Goal: Information Seeking & Learning: Learn about a topic

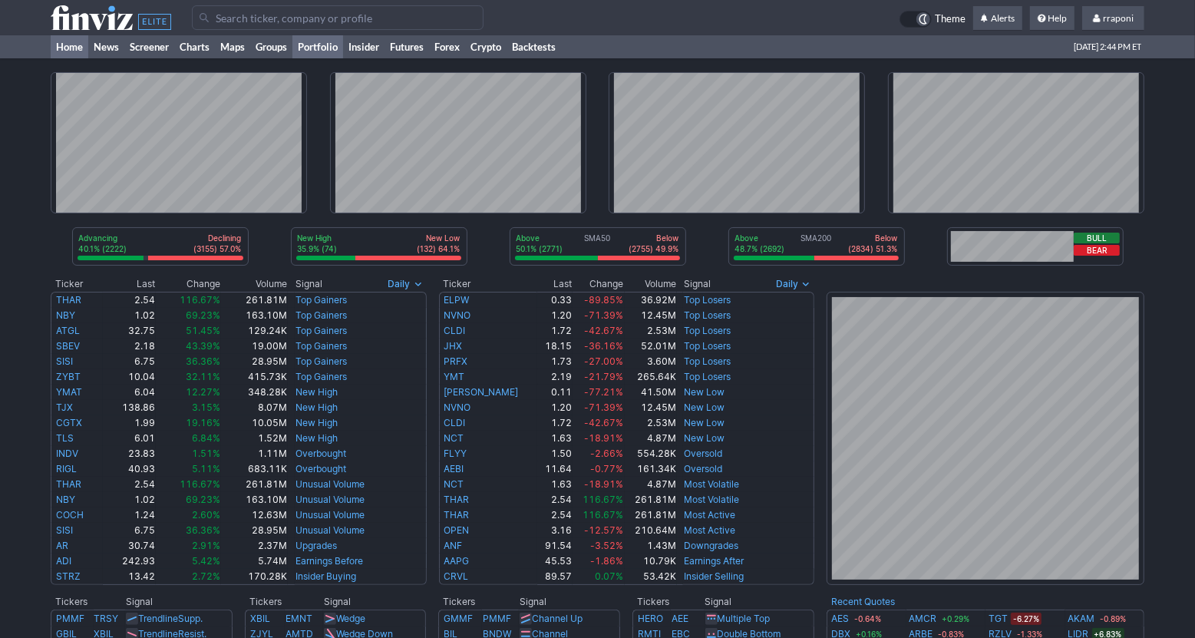
click at [327, 52] on link "Portfolio" at bounding box center [317, 46] width 51 height 23
click at [150, 51] on link "Screener" at bounding box center [149, 46] width 50 height 23
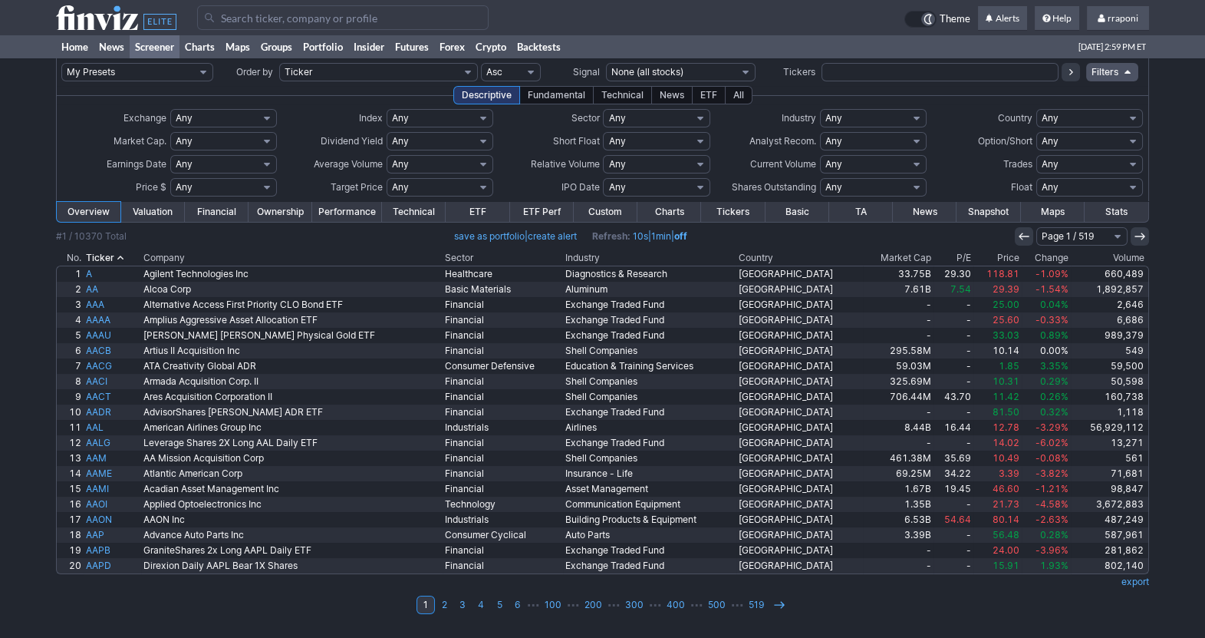
click at [872, 71] on input "text" at bounding box center [940, 72] width 237 height 18
type input "d"
type input "cdns"
click at [1073, 74] on icon at bounding box center [1071, 72] width 12 height 12
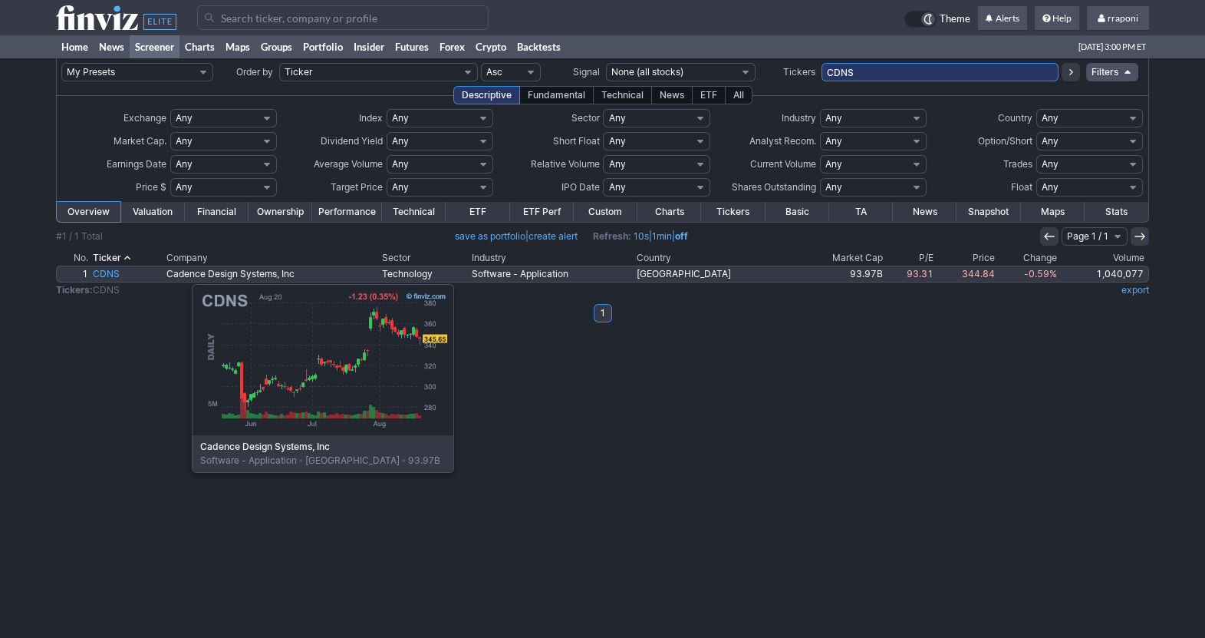
click at [115, 276] on link "CDNS" at bounding box center [128, 273] width 74 height 15
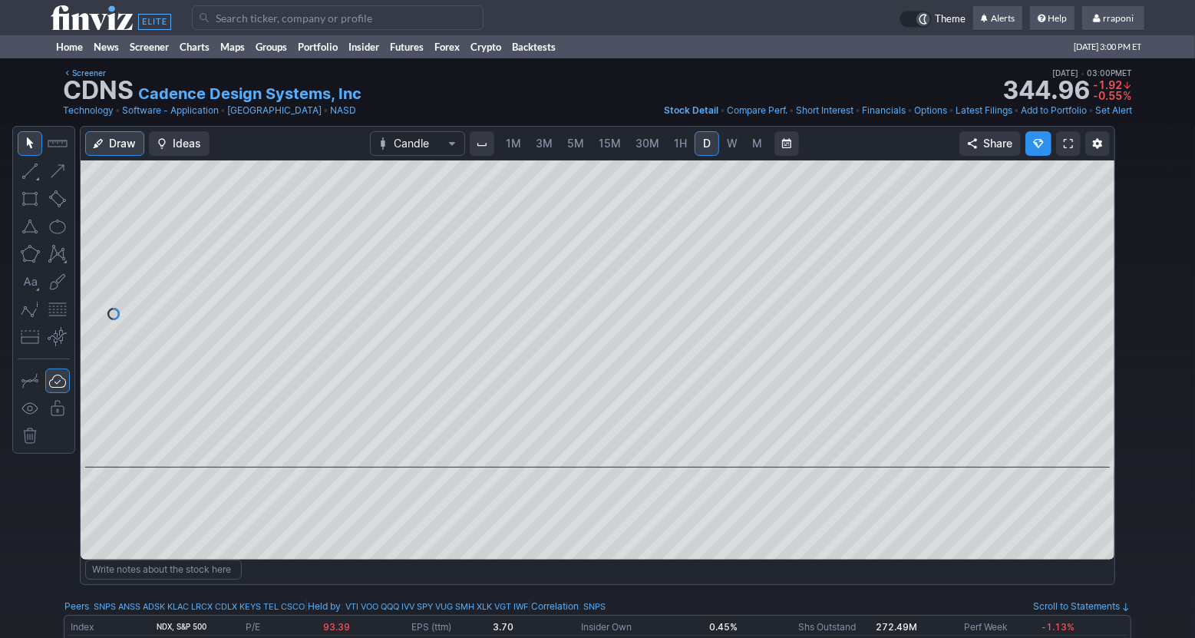
click at [730, 151] on link "W" at bounding box center [732, 143] width 25 height 25
click at [752, 150] on span "M" at bounding box center [757, 143] width 11 height 15
click at [145, 54] on link "Screener" at bounding box center [149, 46] width 50 height 23
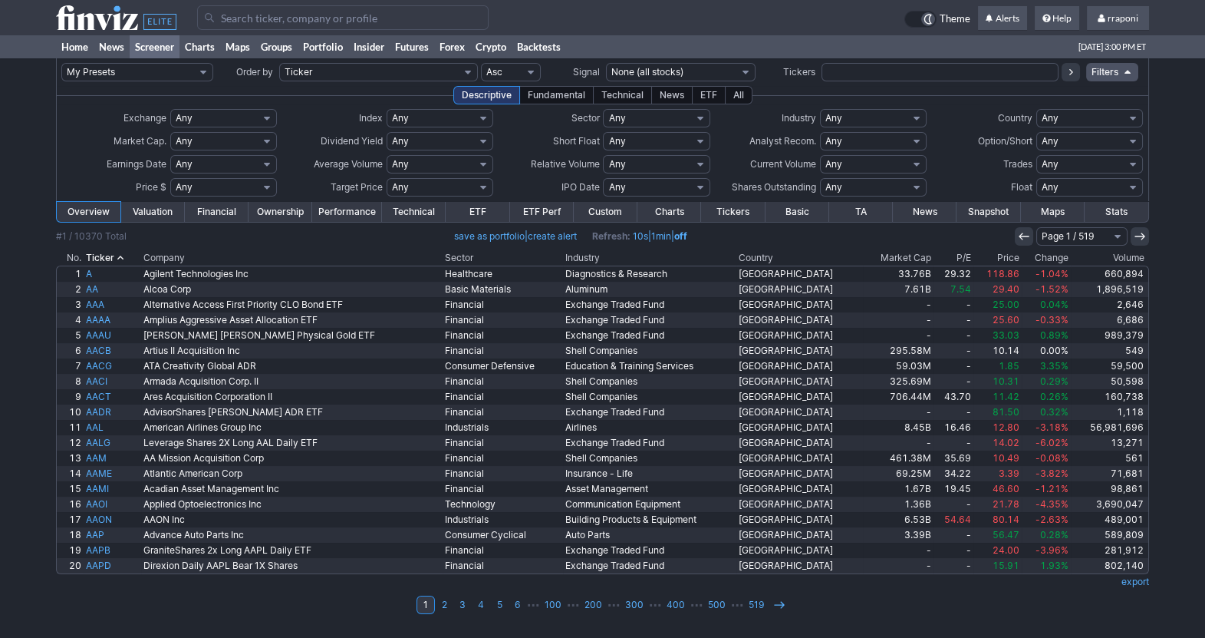
click at [923, 76] on input "text" at bounding box center [940, 72] width 237 height 18
type input "arms"
click at [1071, 75] on icon at bounding box center [1071, 72] width 12 height 12
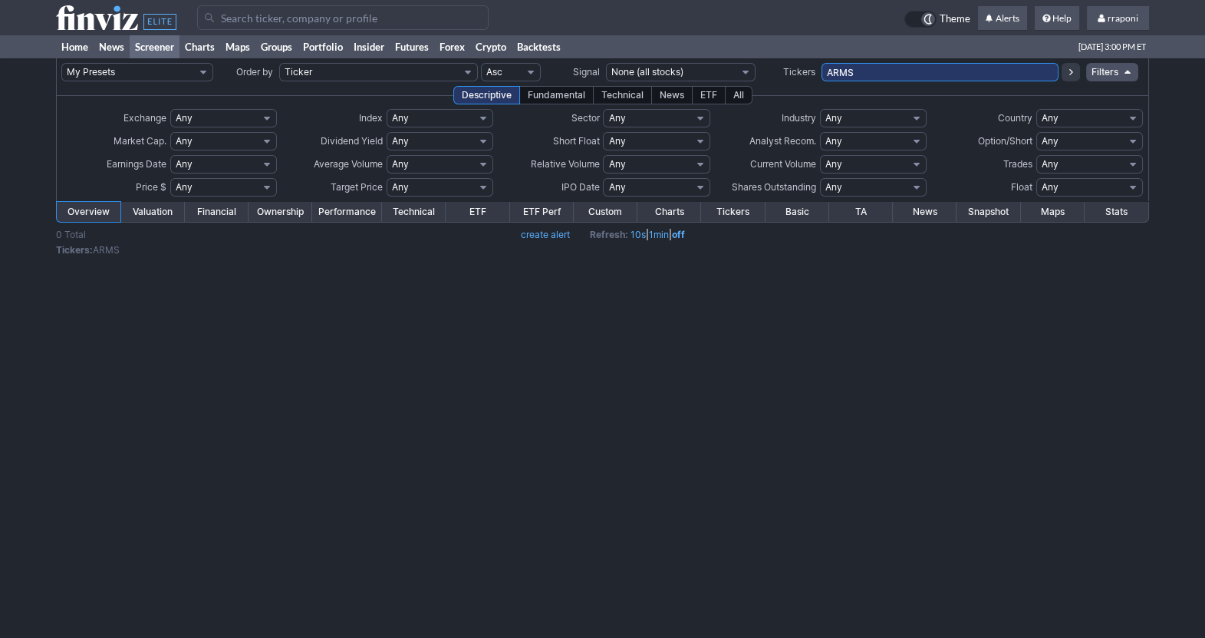
click at [861, 76] on input "ARMS" at bounding box center [940, 72] width 237 height 18
type input "ARM"
click at [1073, 68] on icon at bounding box center [1071, 72] width 12 height 12
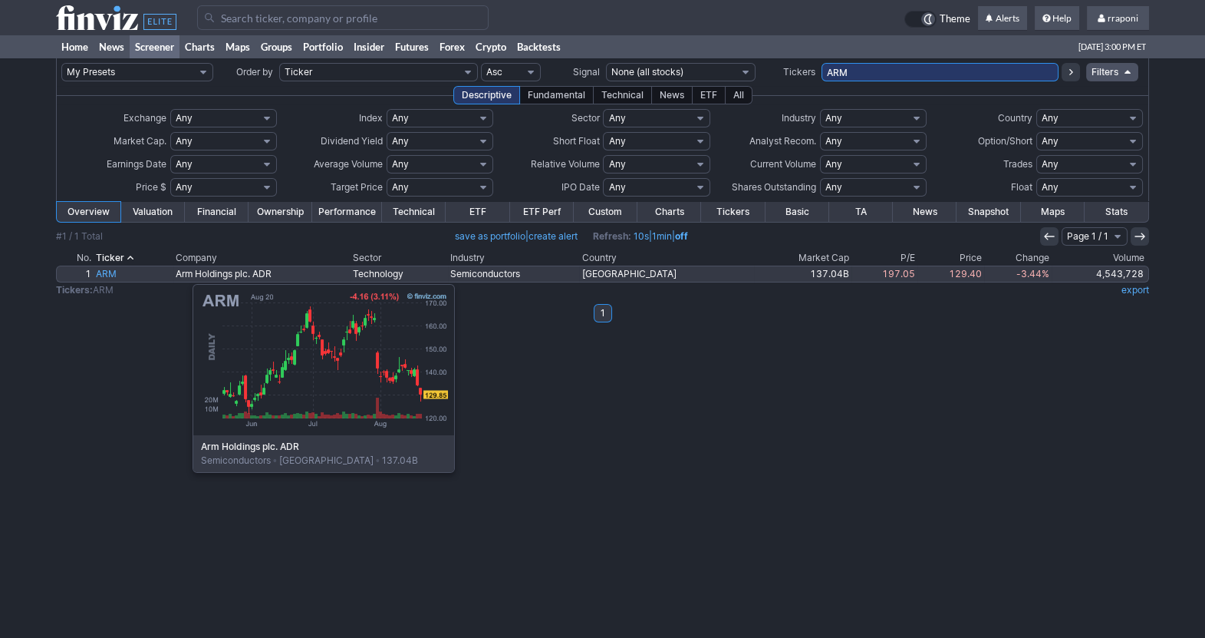
click at [116, 276] on link "ARM" at bounding box center [134, 273] width 80 height 15
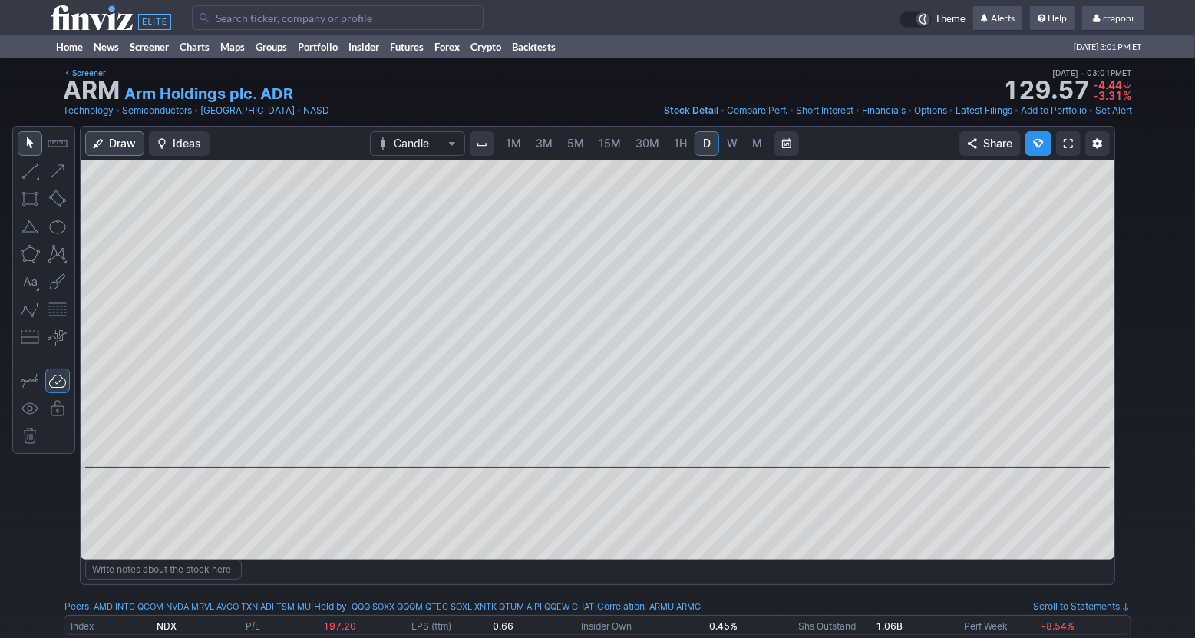
click at [760, 140] on link "M" at bounding box center [757, 143] width 25 height 25
click at [164, 52] on link "Screener" at bounding box center [149, 46] width 50 height 23
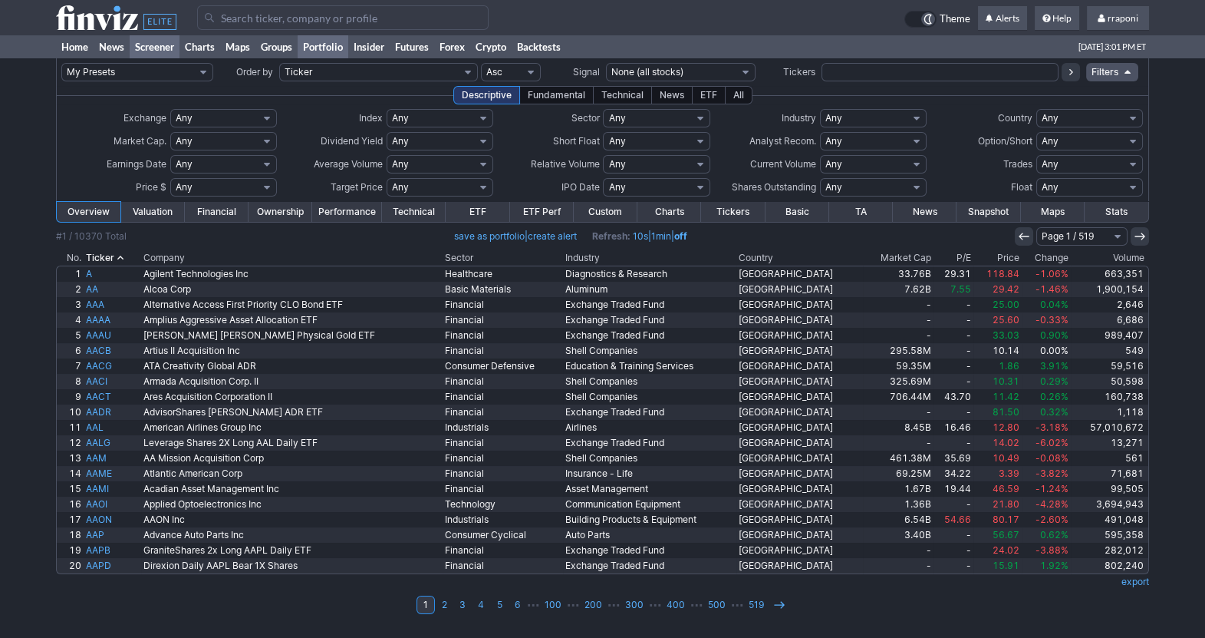
click at [321, 52] on link "Portfolio" at bounding box center [323, 46] width 51 height 23
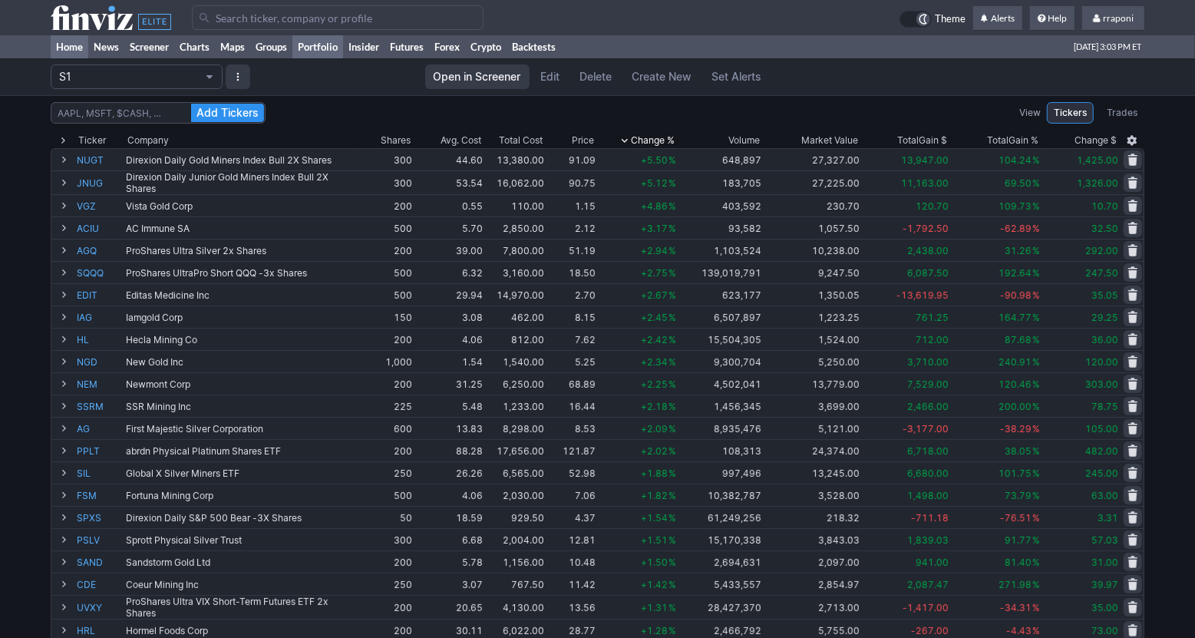
click at [68, 54] on link "Home" at bounding box center [70, 46] width 38 height 23
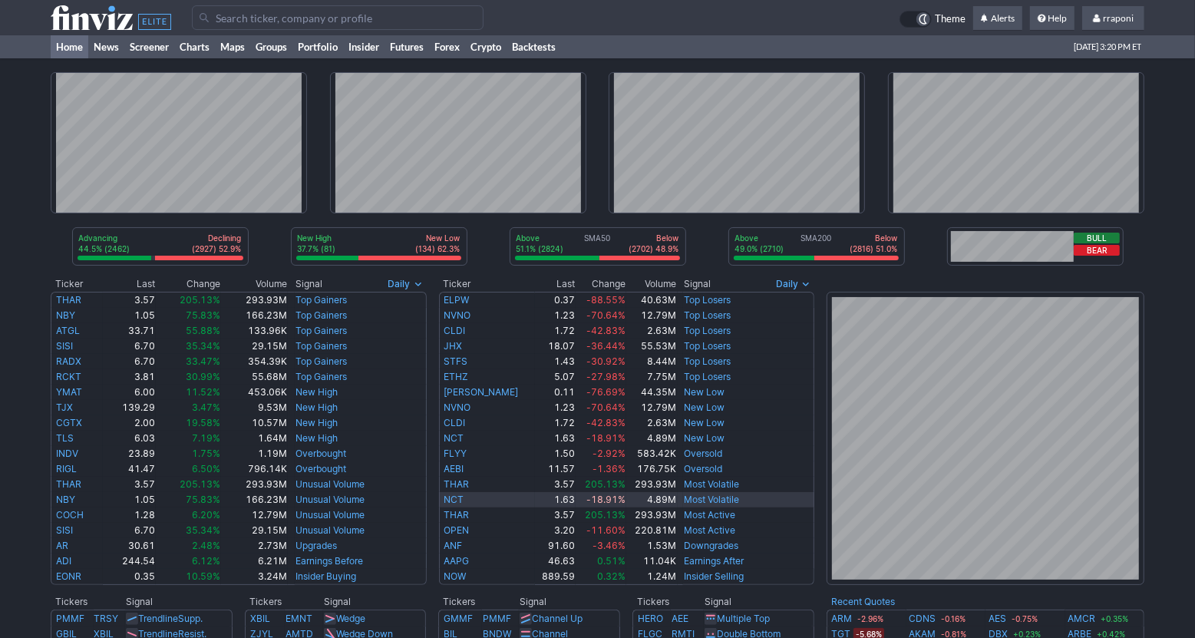
scroll to position [127, 0]
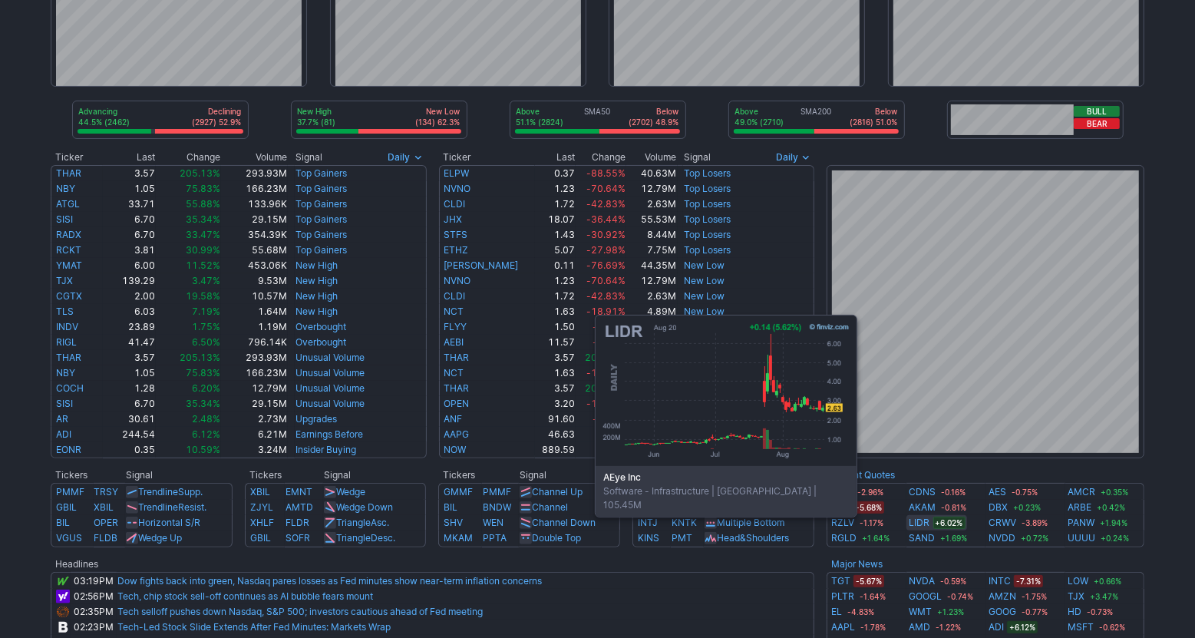
click at [924, 526] on link "LIDR" at bounding box center [919, 522] width 21 height 15
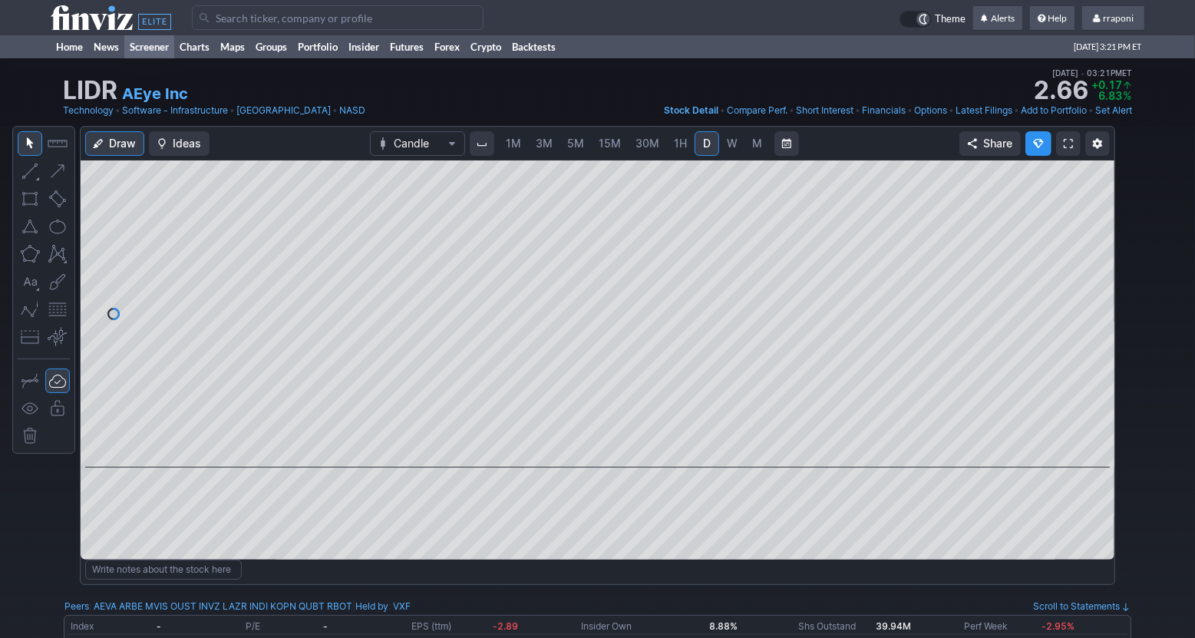
click at [153, 46] on link "Screener" at bounding box center [149, 46] width 50 height 23
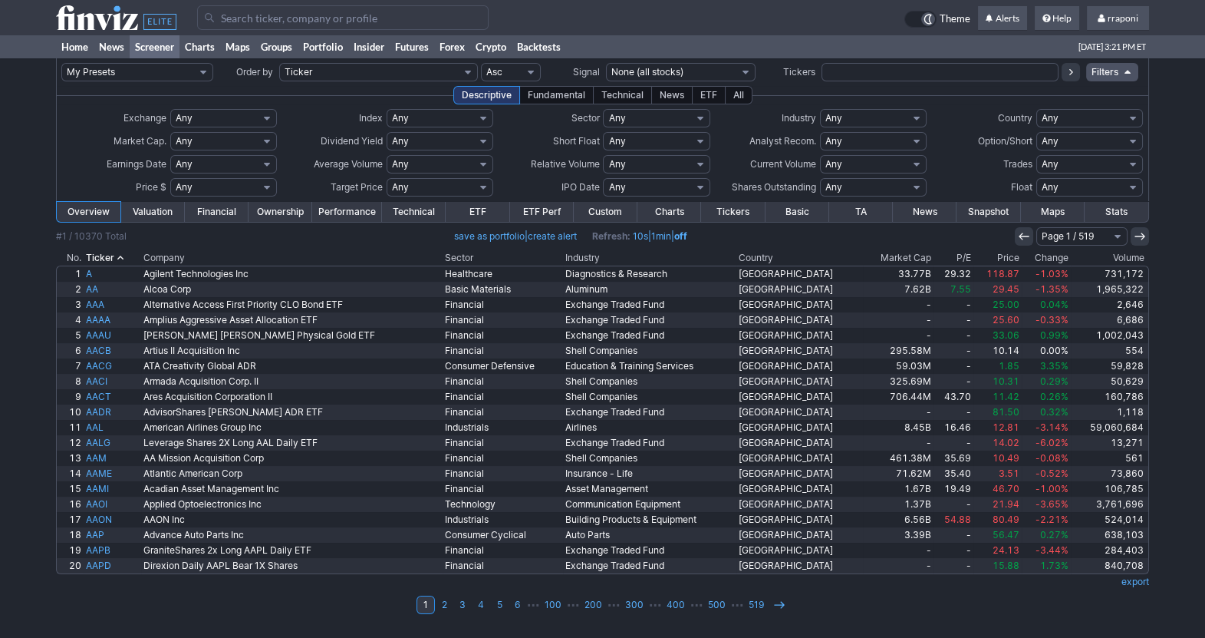
click at [685, 114] on select "Any Basic Materials Communication Services Consumer Cyclical Consumer Defensive…" at bounding box center [656, 118] width 107 height 18
select select "technology"
click at [603, 109] on select "Any Basic Materials Communication Services Consumer Cyclical Consumer Defensive…" at bounding box center [656, 118] width 107 height 18
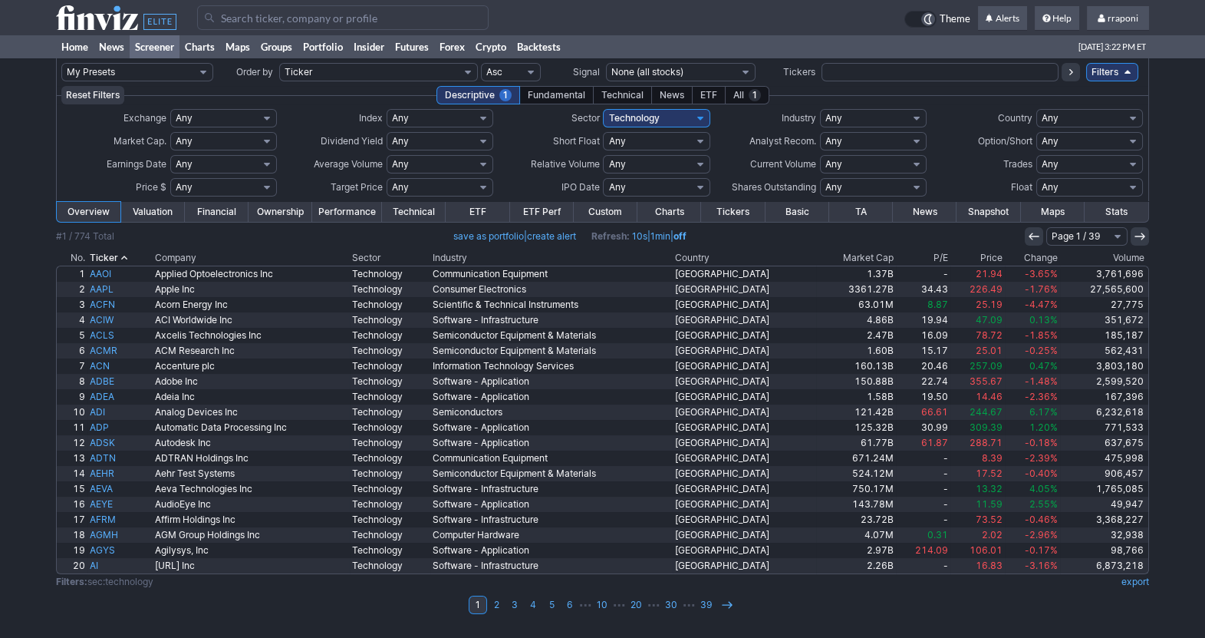
click at [908, 116] on select "Any Communication Equipment Computer Hardware Consumer Electronics Electronic C…" at bounding box center [873, 118] width 107 height 18
select select "softwareapplication"
click at [820, 109] on select "Any Communication Equipment Computer Hardware Consumer Electronics Electronic C…" at bounding box center [873, 118] width 107 height 18
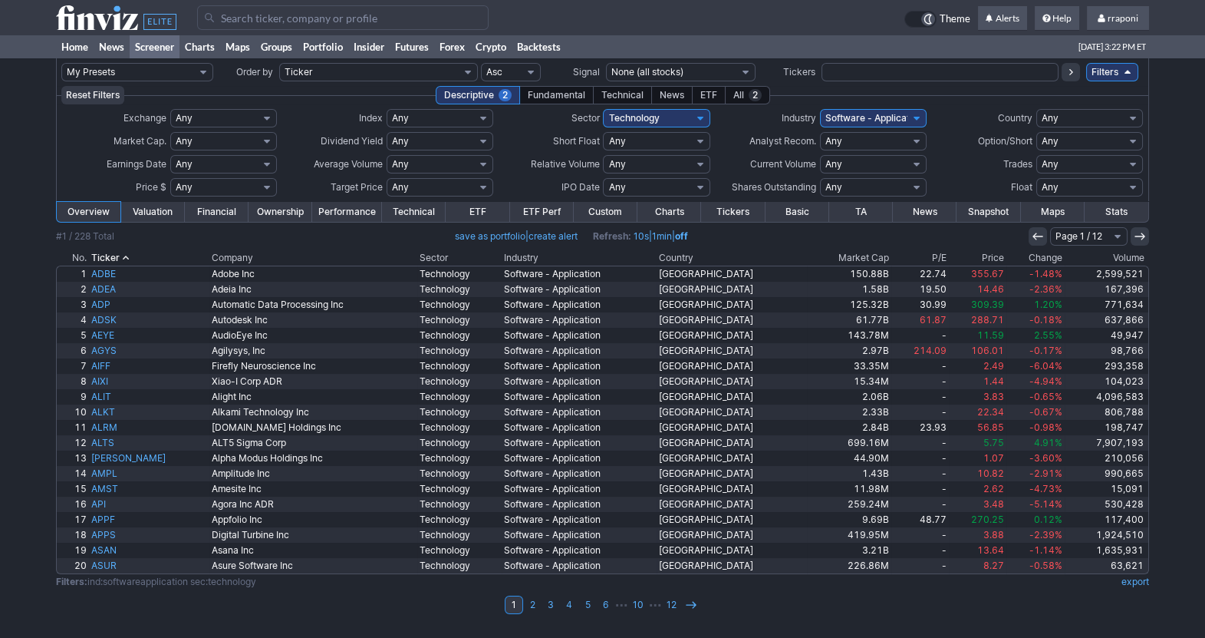
click at [1109, 253] on th "Volume" at bounding box center [1107, 257] width 84 height 15
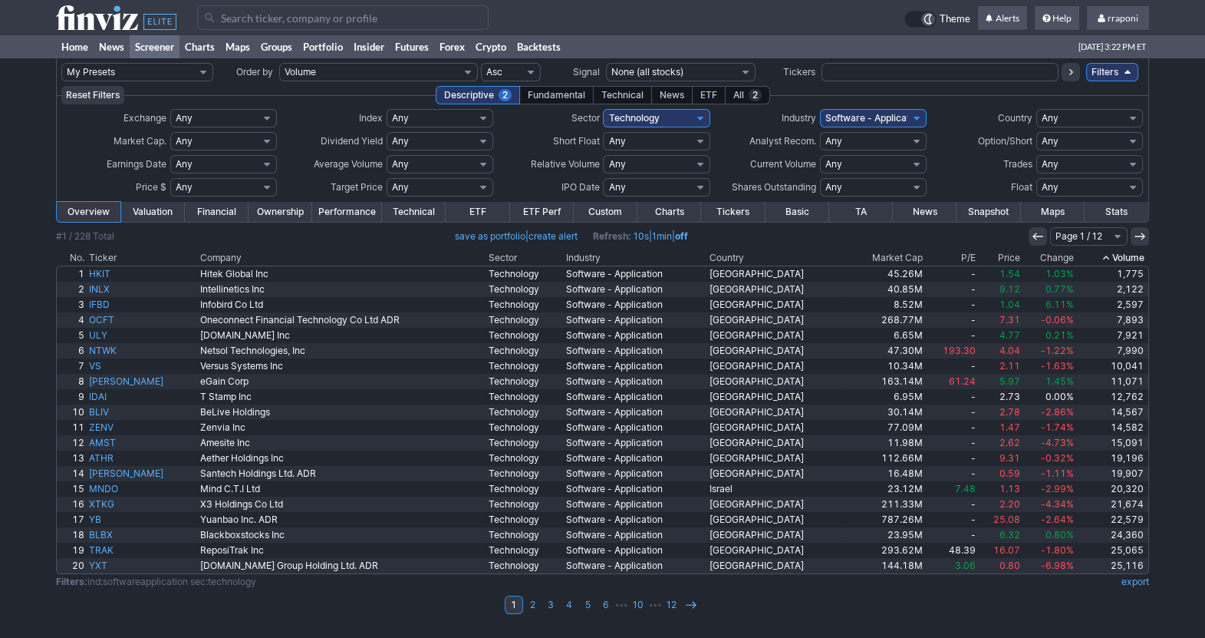
click at [1109, 253] on icon at bounding box center [1106, 258] width 12 height 12
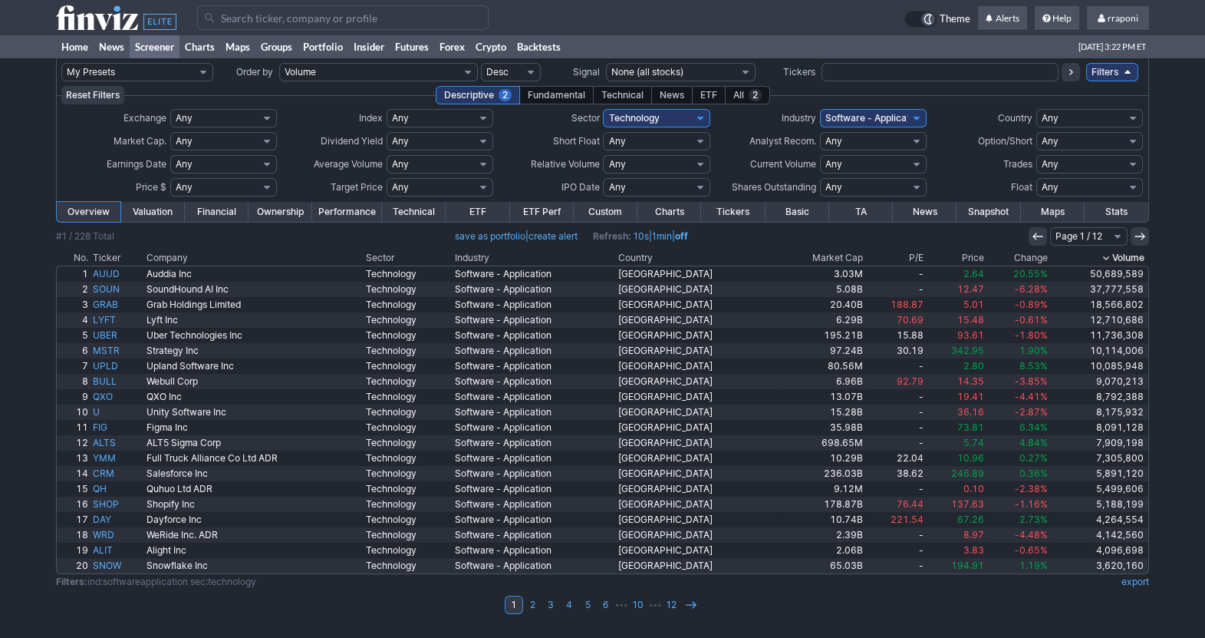
click at [806, 253] on th "Market Cap" at bounding box center [820, 257] width 89 height 15
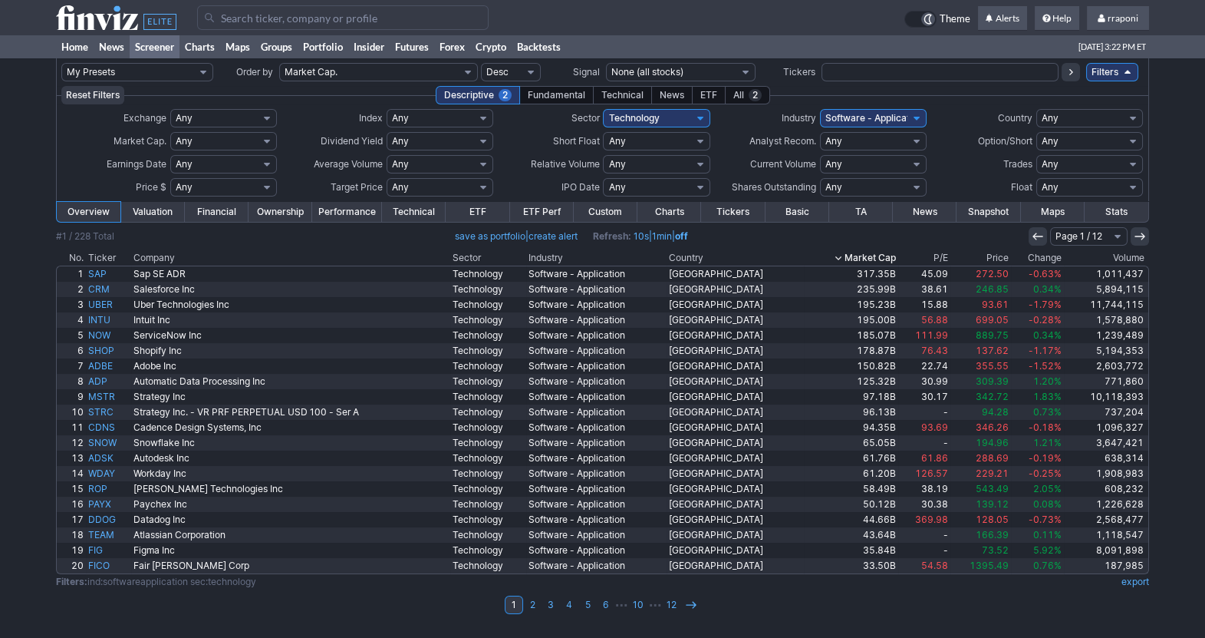
click at [806, 253] on th "Market Cap" at bounding box center [851, 257] width 94 height 15
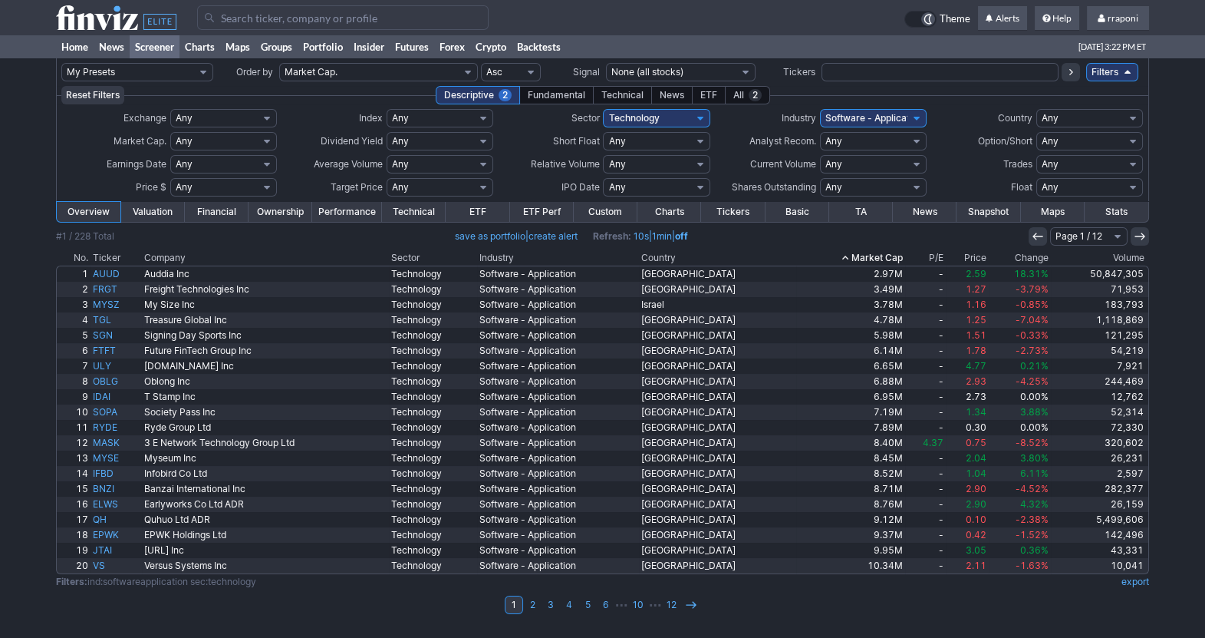
click at [839, 255] on th "Market Cap" at bounding box center [850, 257] width 109 height 15
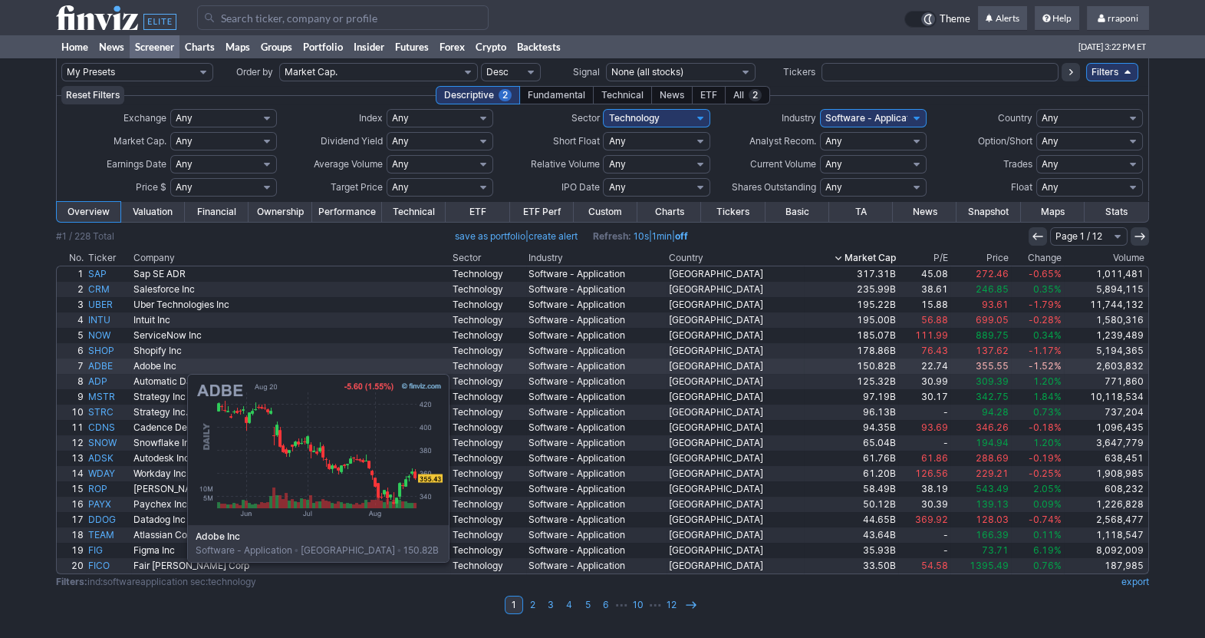
click at [110, 366] on link "ADBE" at bounding box center [109, 365] width 46 height 15
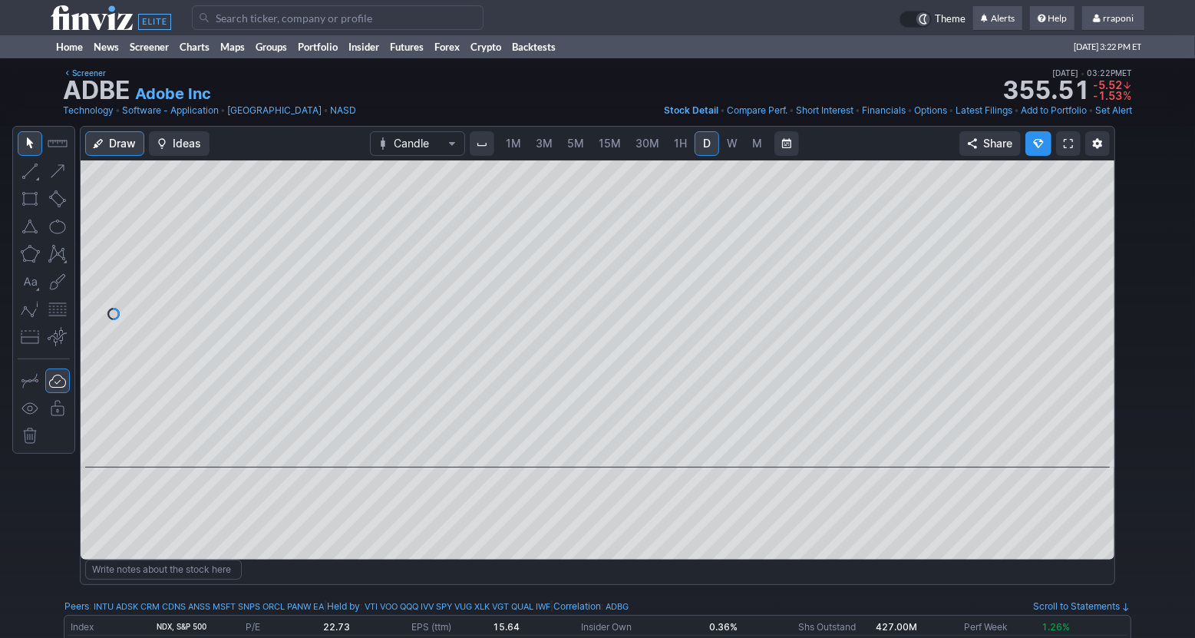
click at [749, 148] on link "M" at bounding box center [757, 143] width 25 height 25
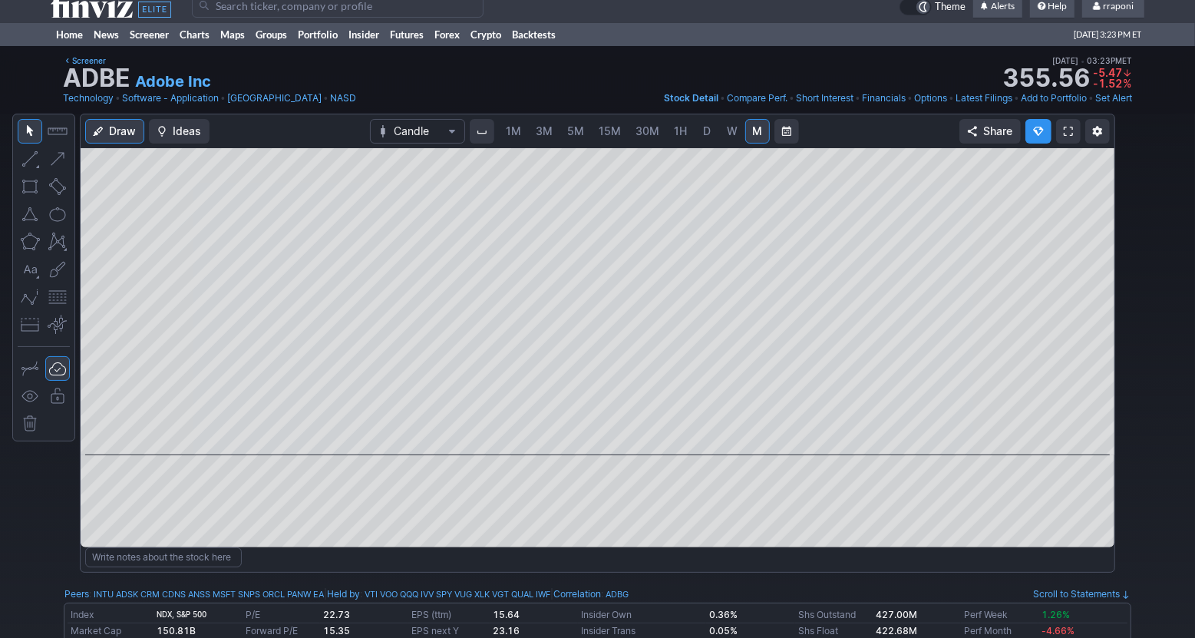
scroll to position [15, 0]
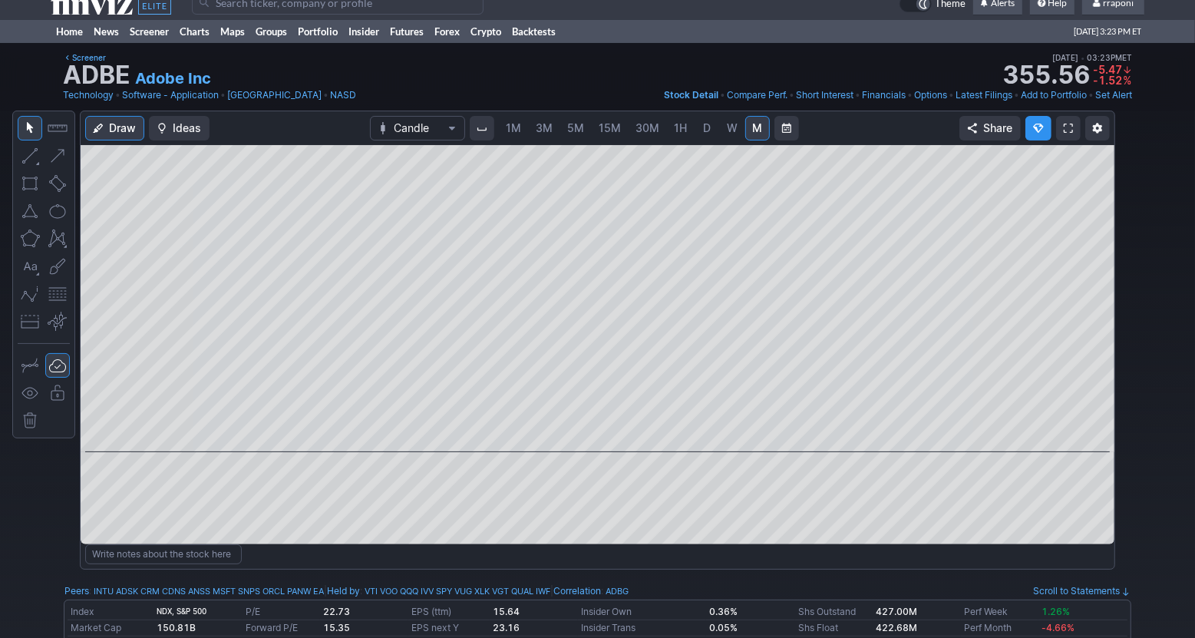
click at [697, 132] on link "D" at bounding box center [706, 128] width 25 height 25
click at [727, 134] on span "W" at bounding box center [732, 127] width 11 height 15
click at [611, 133] on span "15M" at bounding box center [609, 127] width 22 height 13
click at [636, 133] on span "30M" at bounding box center [647, 127] width 24 height 13
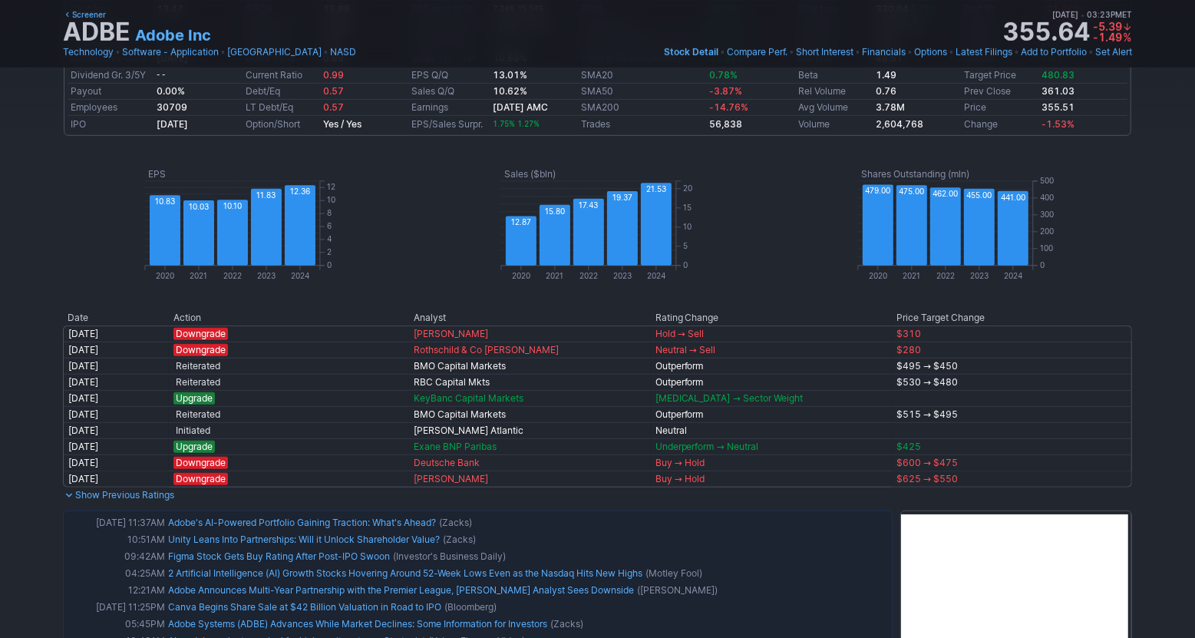
scroll to position [1079, 0]
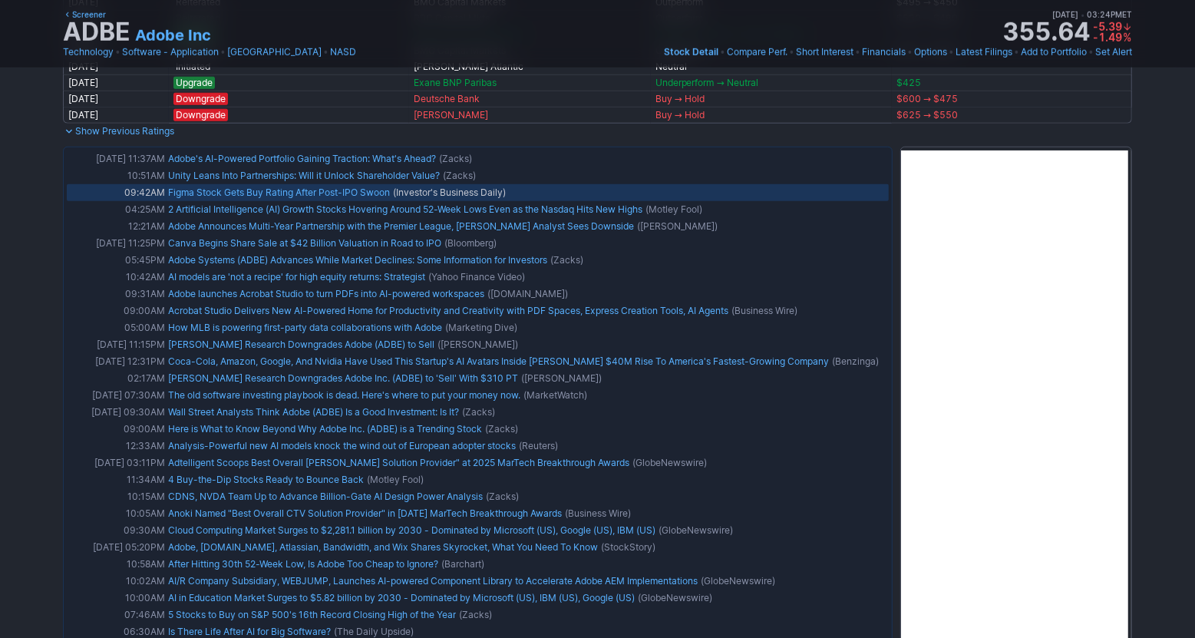
click at [282, 198] on link "Figma Stock Gets Buy Rating After Post-IPO Swoon" at bounding box center [279, 192] width 222 height 12
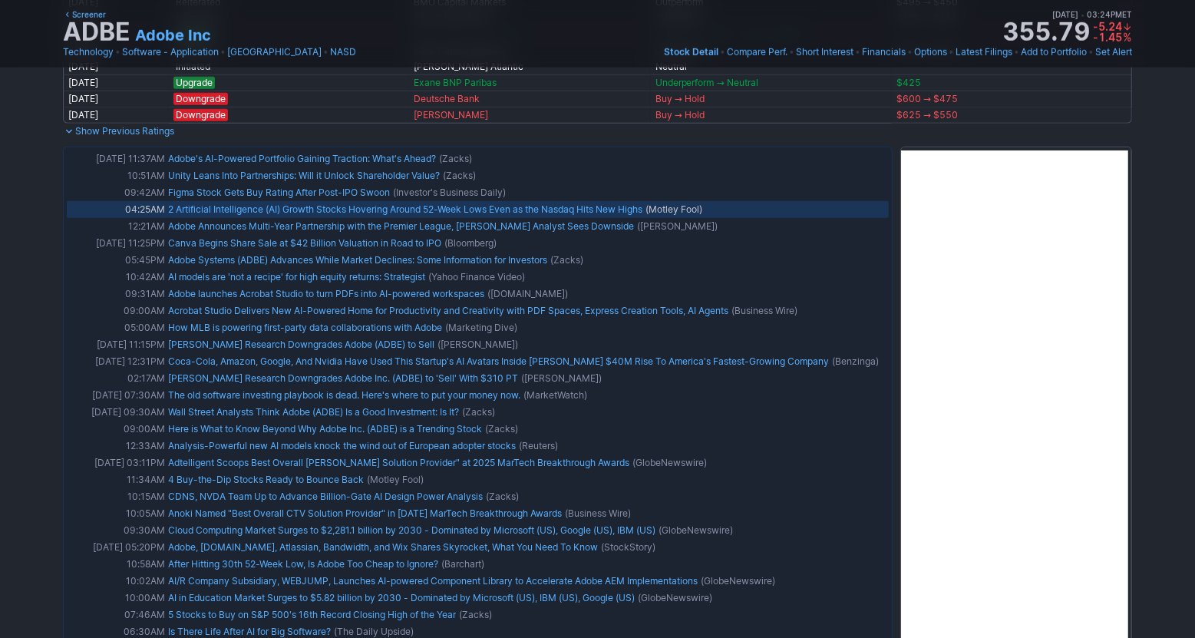
click at [405, 215] on link "2 Artificial Intelligence (AI) Growth Stocks Hovering Around 52-Week Lows Even …" at bounding box center [405, 209] width 474 height 12
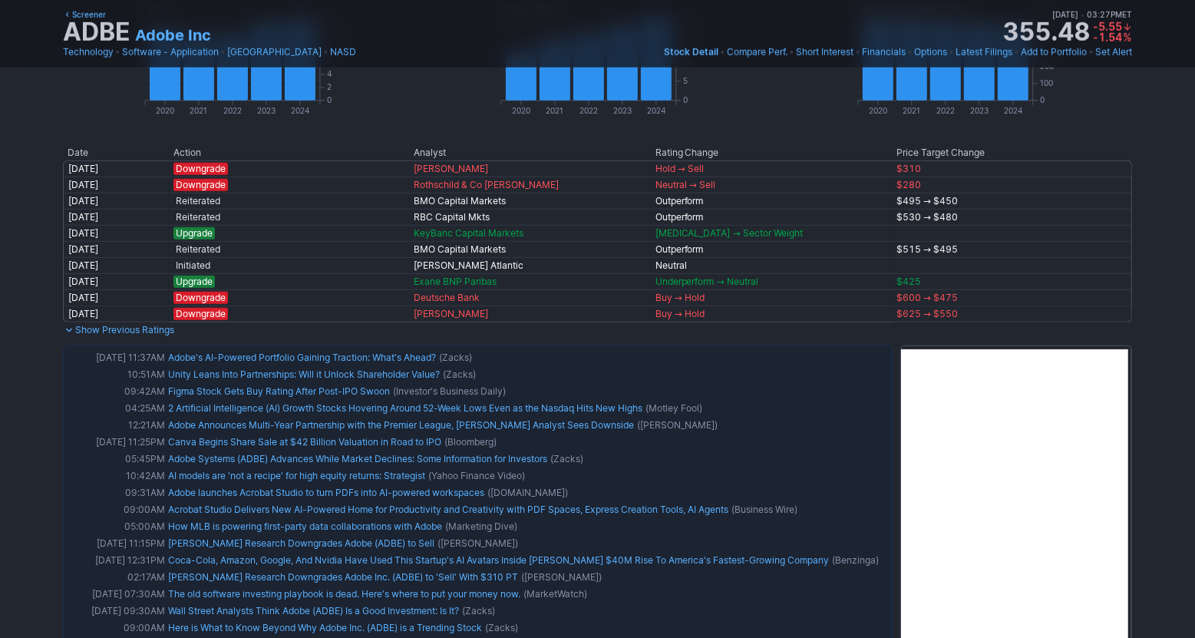
scroll to position [896, 0]
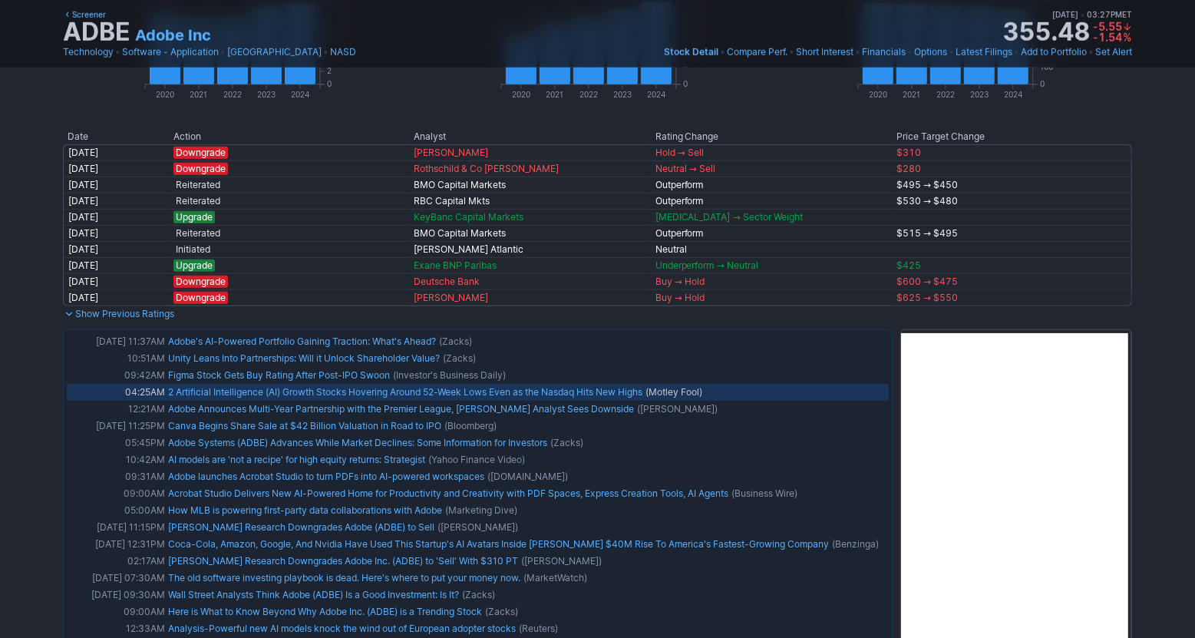
click at [605, 397] on link "2 Artificial Intelligence (AI) Growth Stocks Hovering Around 52-Week Lows Even …" at bounding box center [405, 392] width 474 height 12
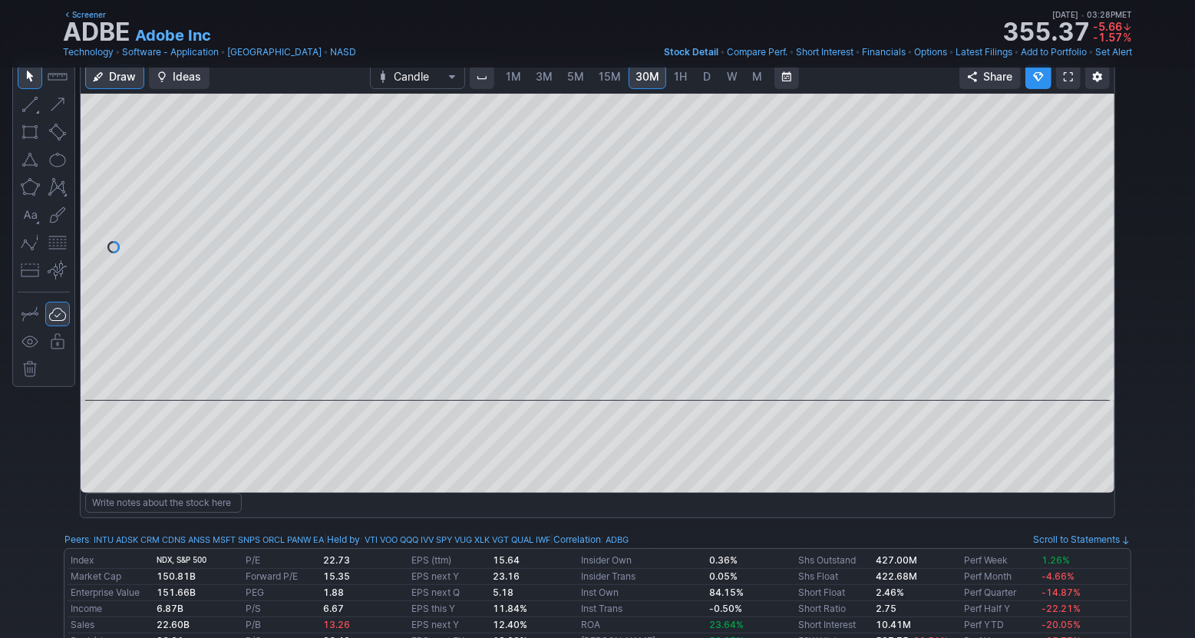
scroll to position [0, 0]
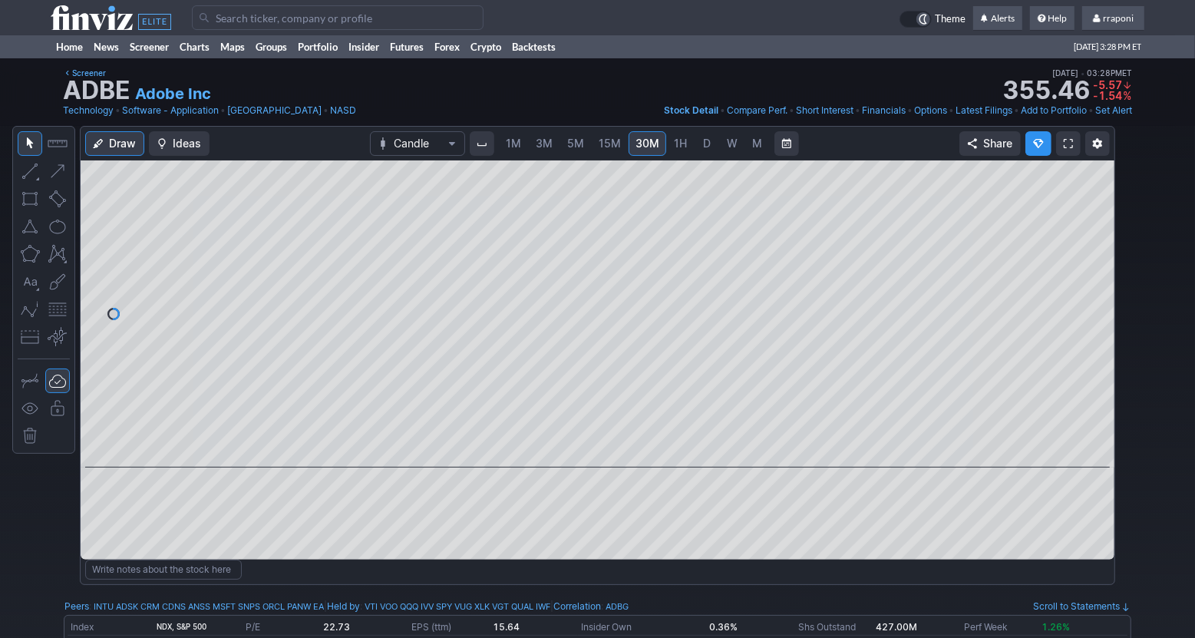
click at [710, 147] on span "D" at bounding box center [706, 143] width 11 height 15
click at [726, 151] on link "W" at bounding box center [732, 143] width 25 height 25
click at [752, 150] on span "M" at bounding box center [757, 143] width 11 height 15
click at [745, 131] on link "M" at bounding box center [757, 143] width 25 height 25
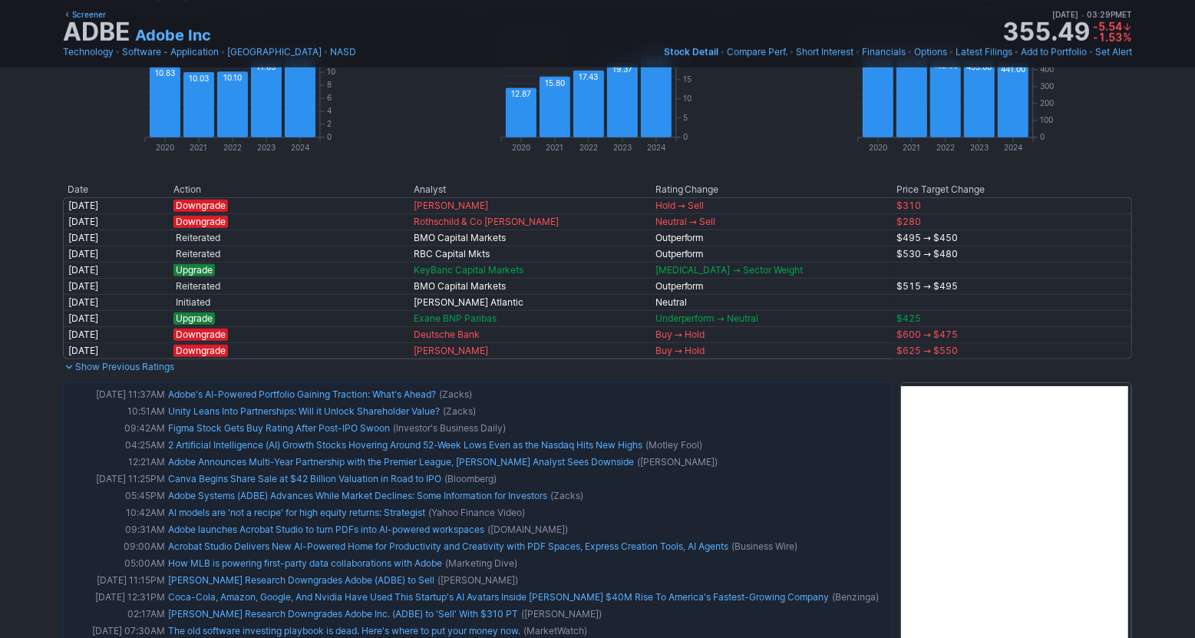
scroll to position [868, 0]
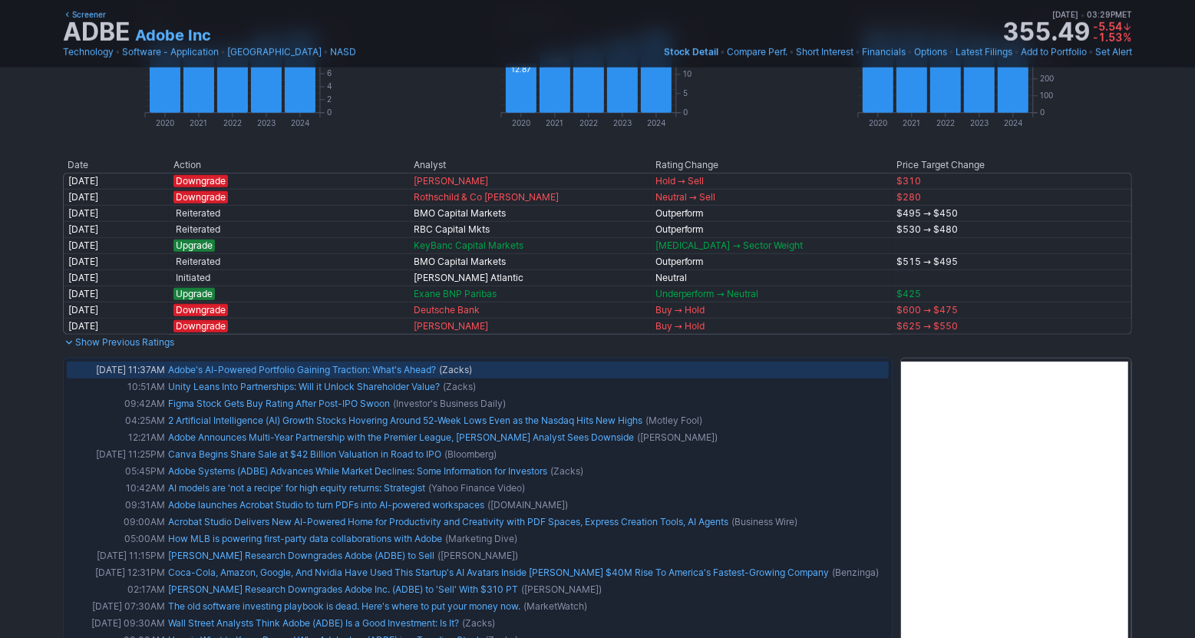
click at [433, 369] on link "Adobe's AI-Powered Portfolio Gaining Traction: What's Ahead?" at bounding box center [302, 370] width 268 height 12
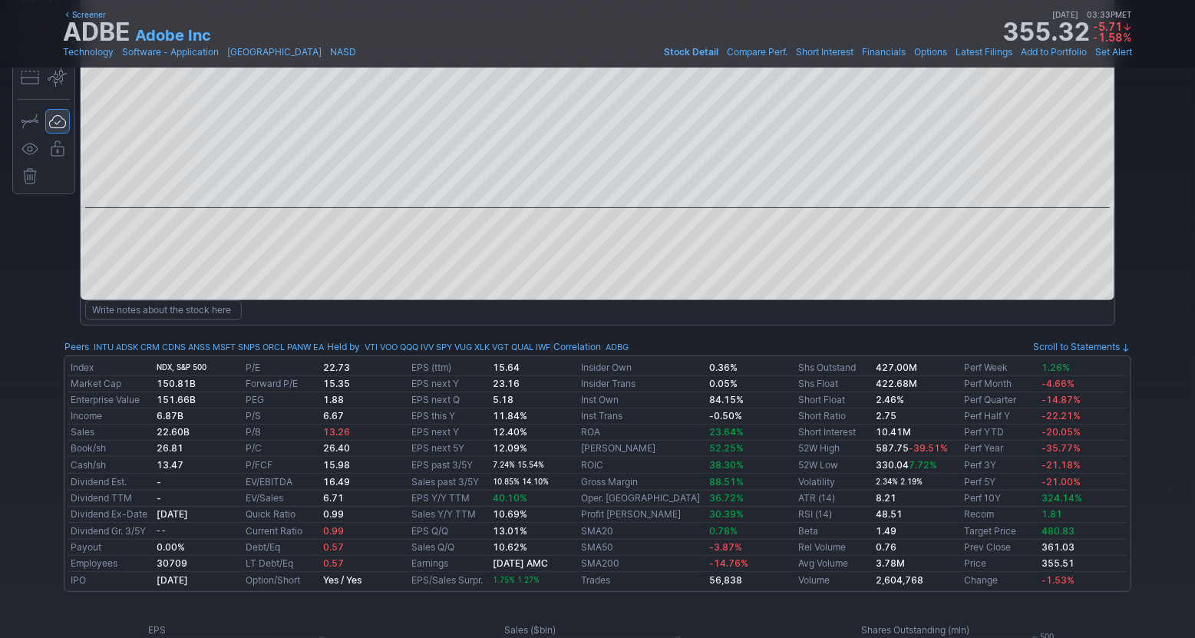
scroll to position [0, 0]
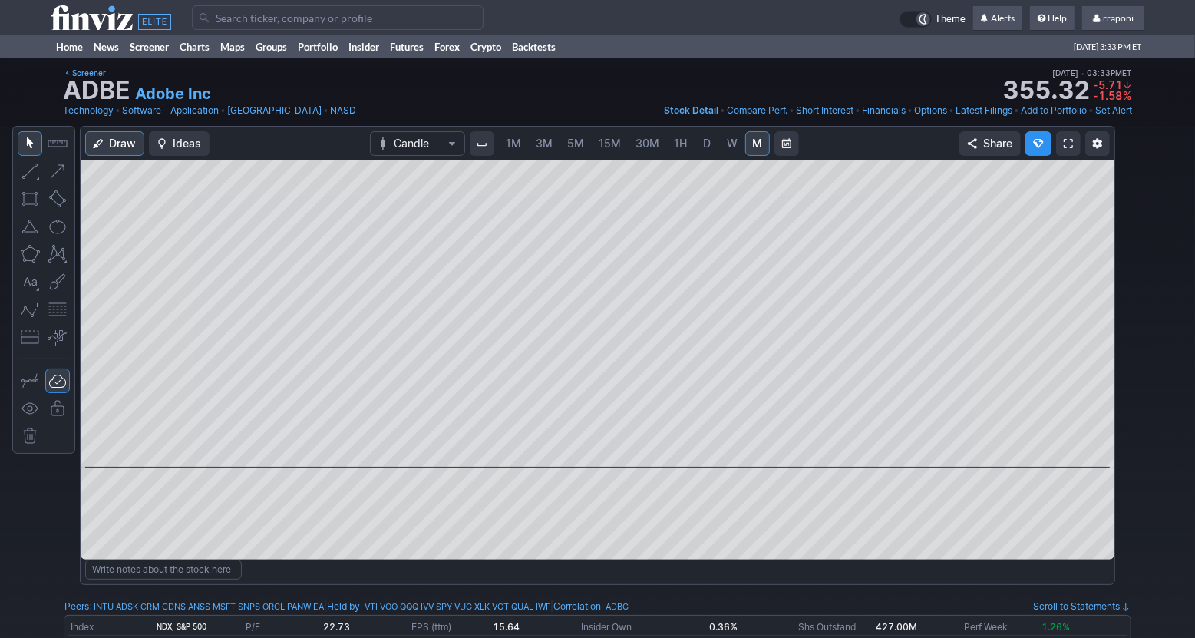
click at [572, 145] on span "5M" at bounding box center [575, 143] width 17 height 13
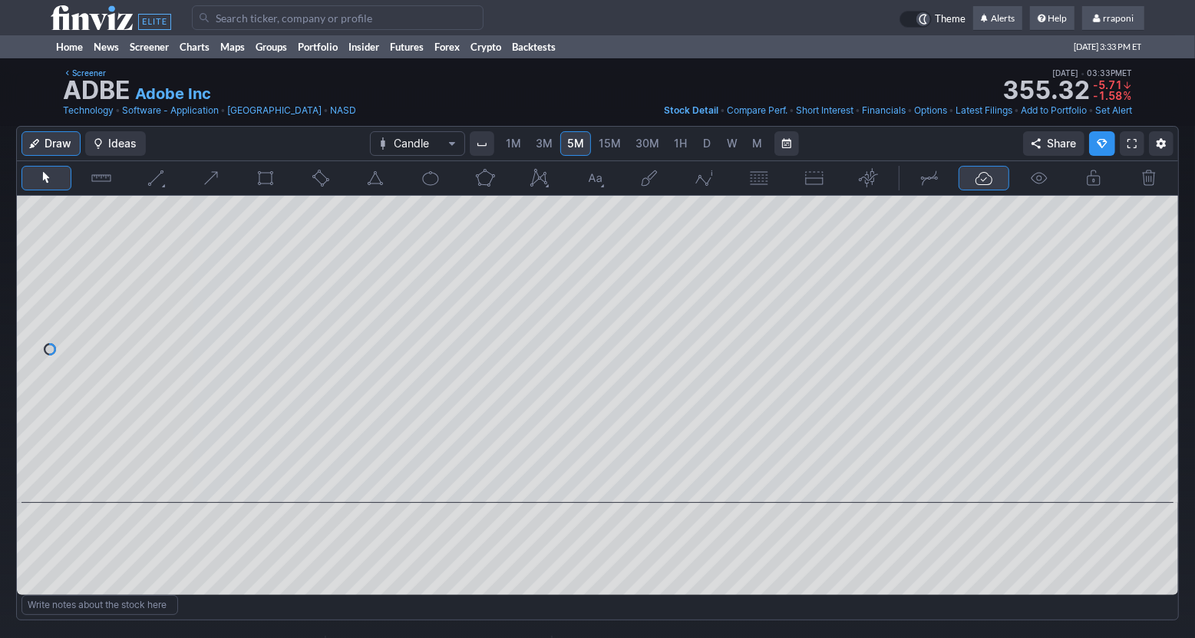
click at [595, 146] on link "15M" at bounding box center [610, 143] width 36 height 25
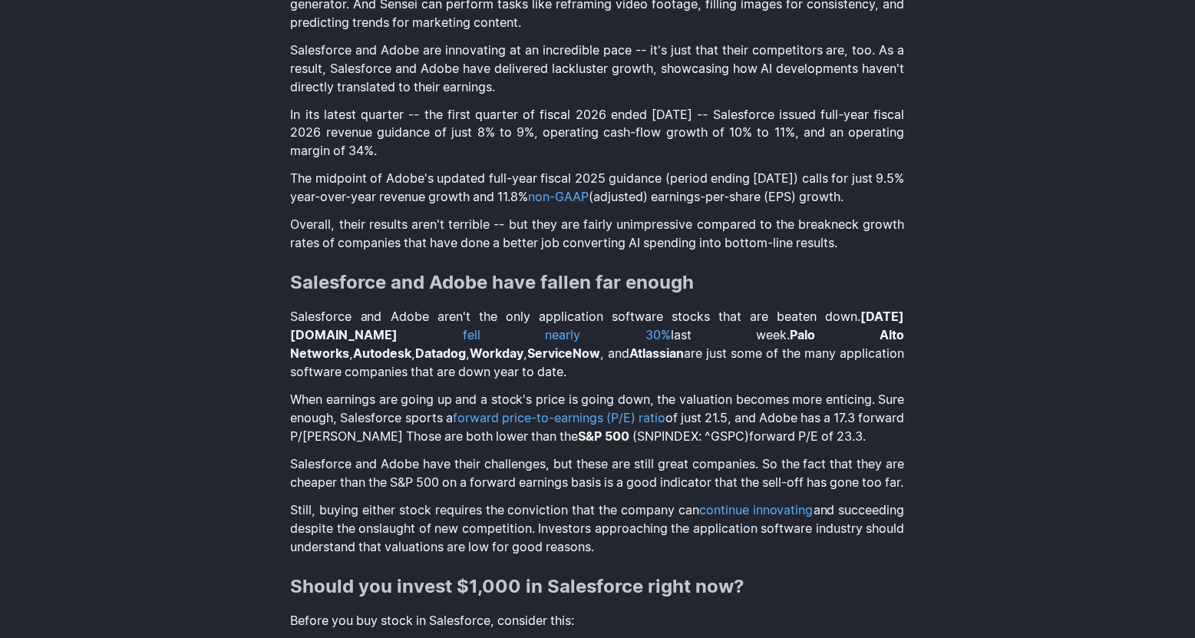
scroll to position [2053, 0]
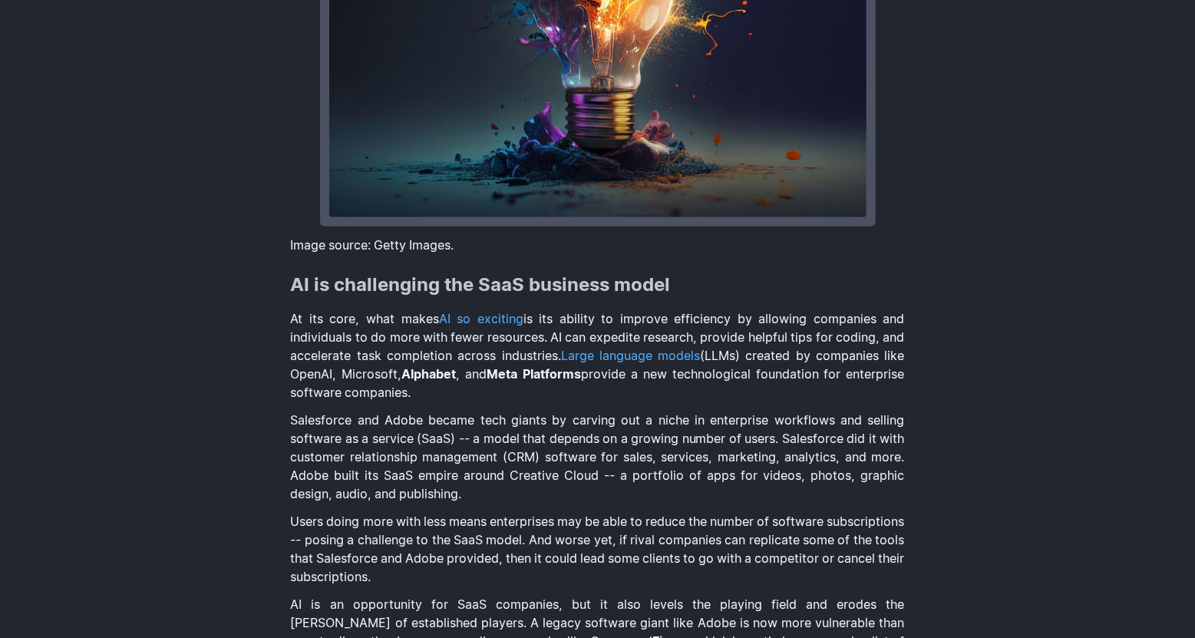
scroll to position [832, 0]
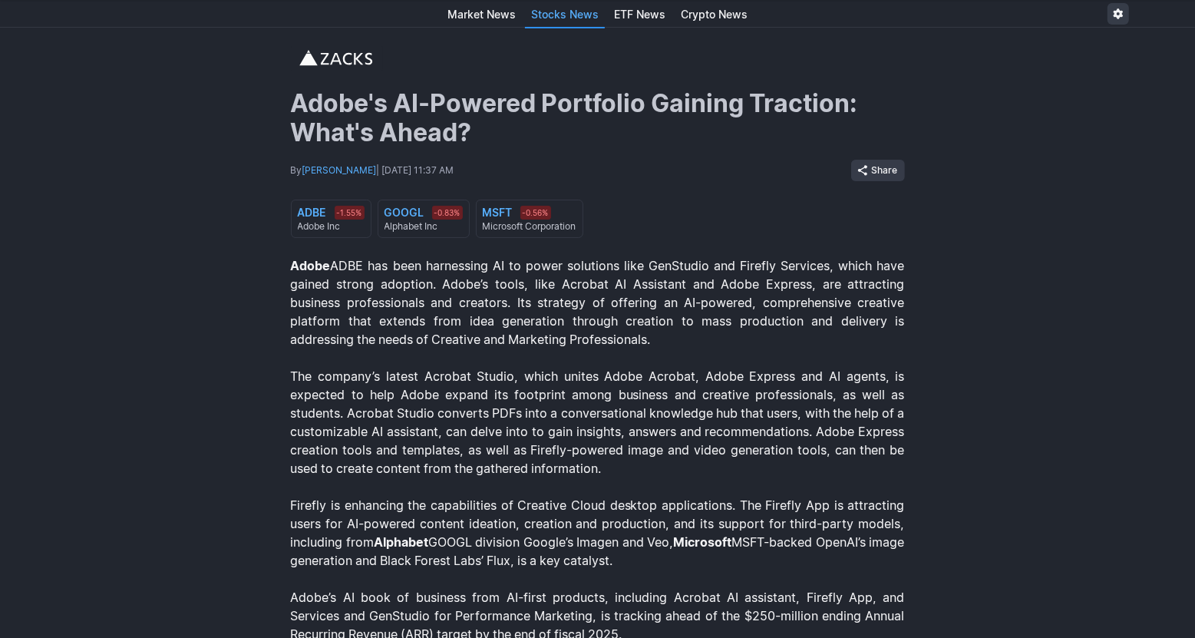
scroll to position [81, 0]
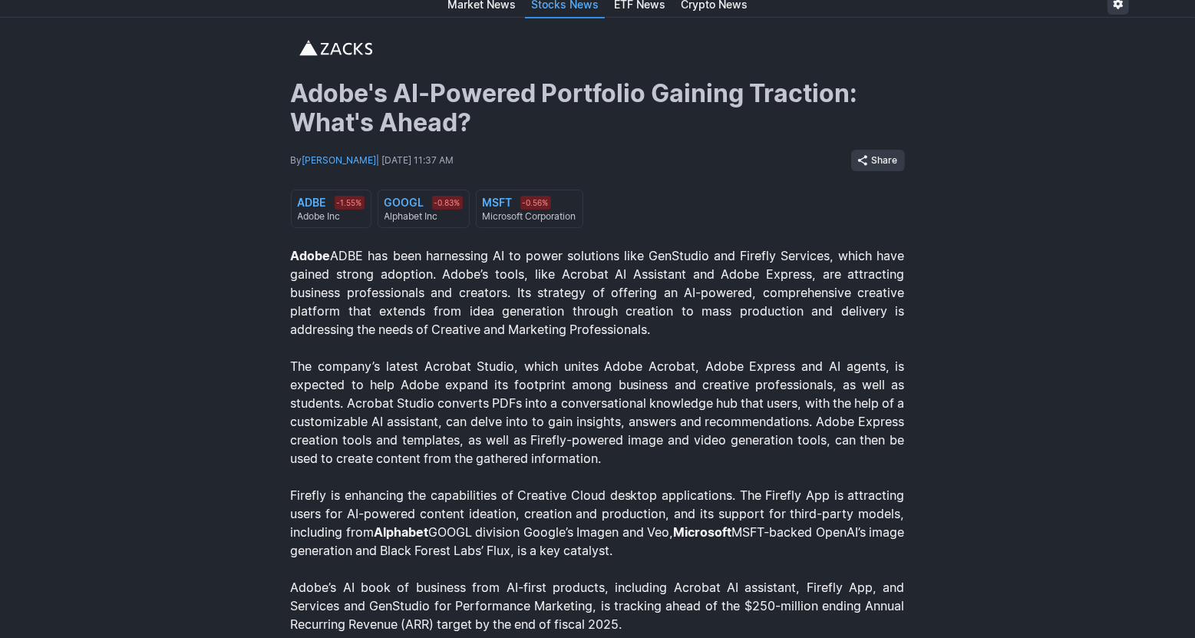
scroll to position [0, 0]
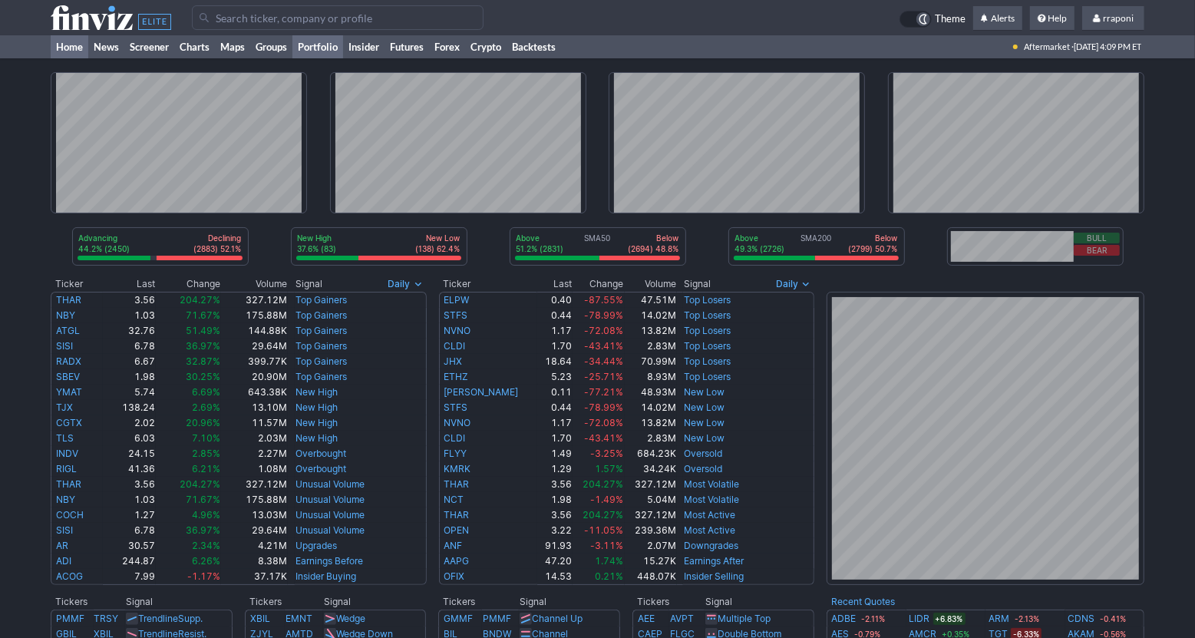
click at [327, 51] on link "Portfolio" at bounding box center [317, 46] width 51 height 23
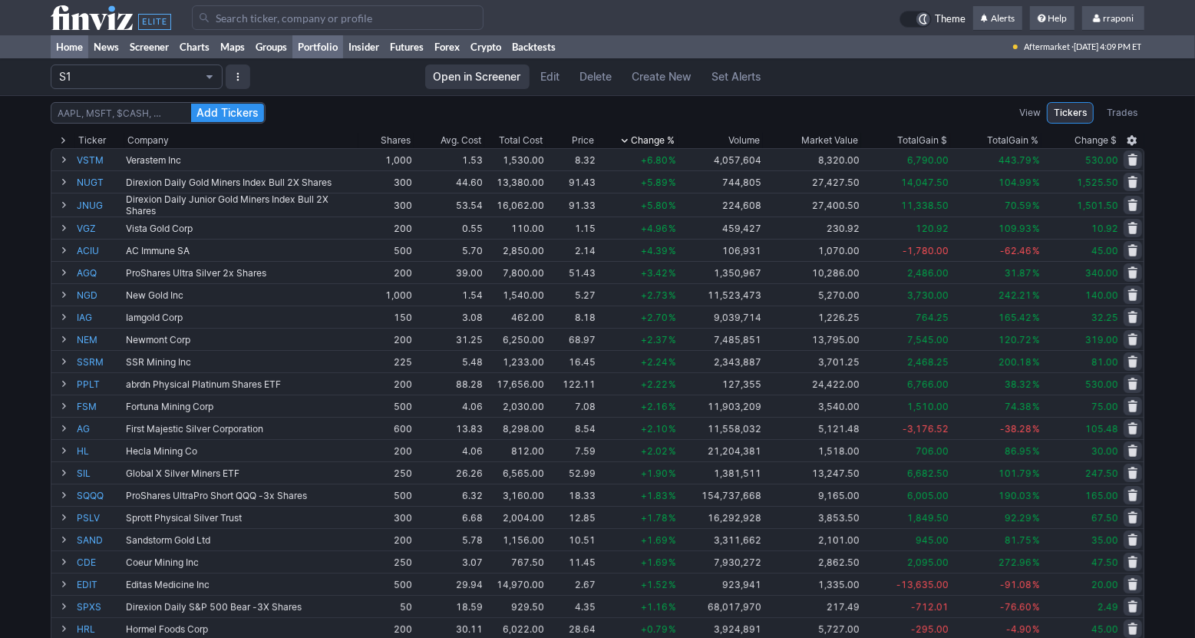
click at [72, 47] on link "Home" at bounding box center [70, 46] width 38 height 23
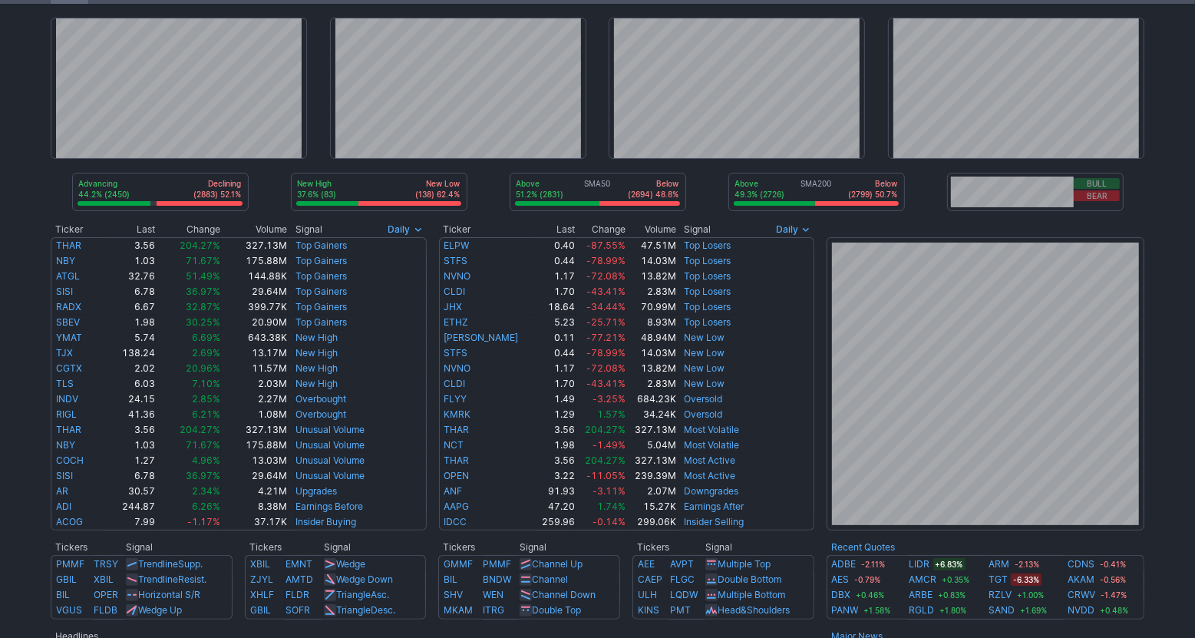
scroll to position [245, 0]
